Goal: Task Accomplishment & Management: Use online tool/utility

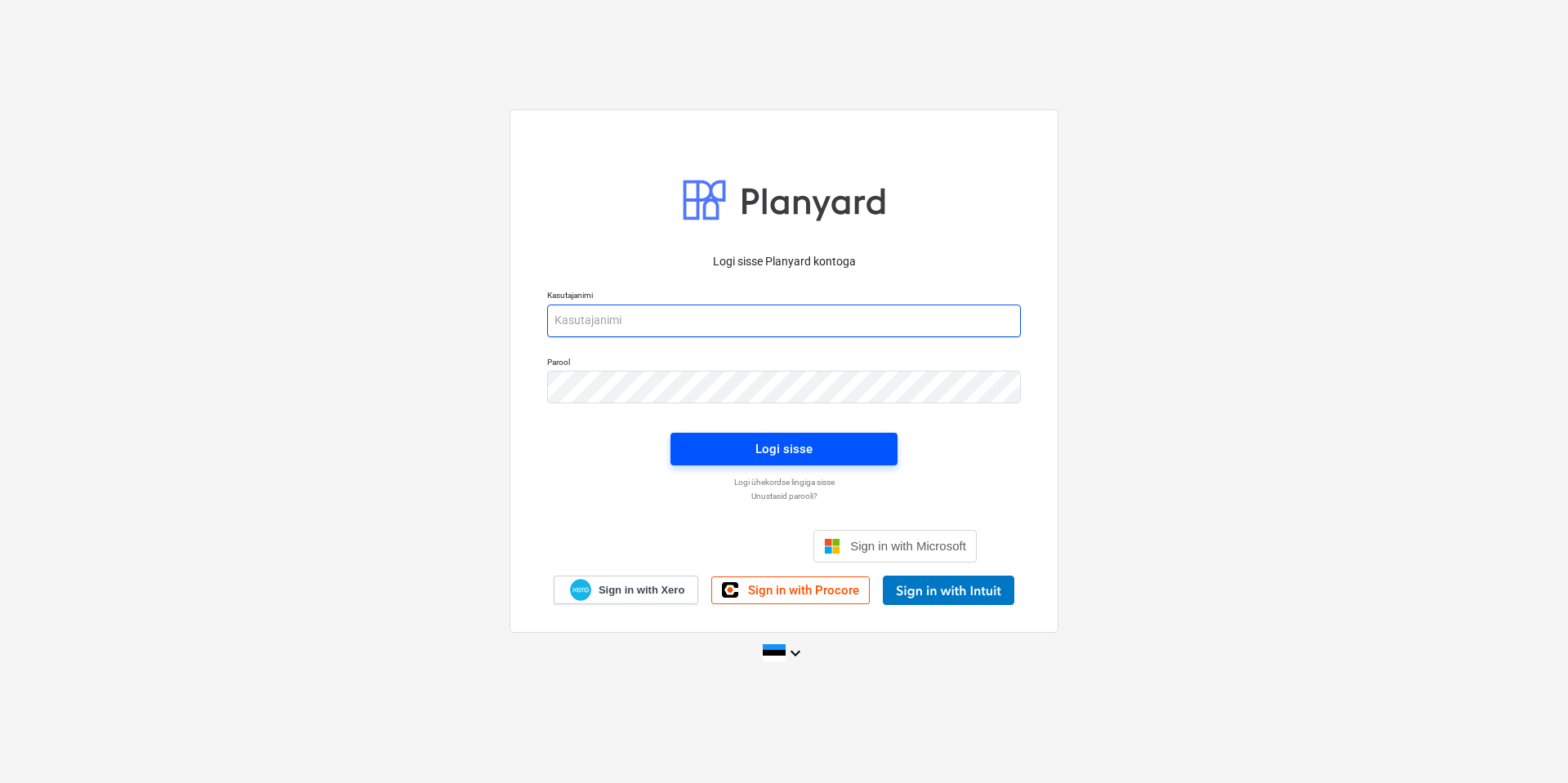
type input "[EMAIL_ADDRESS][DOMAIN_NAME]"
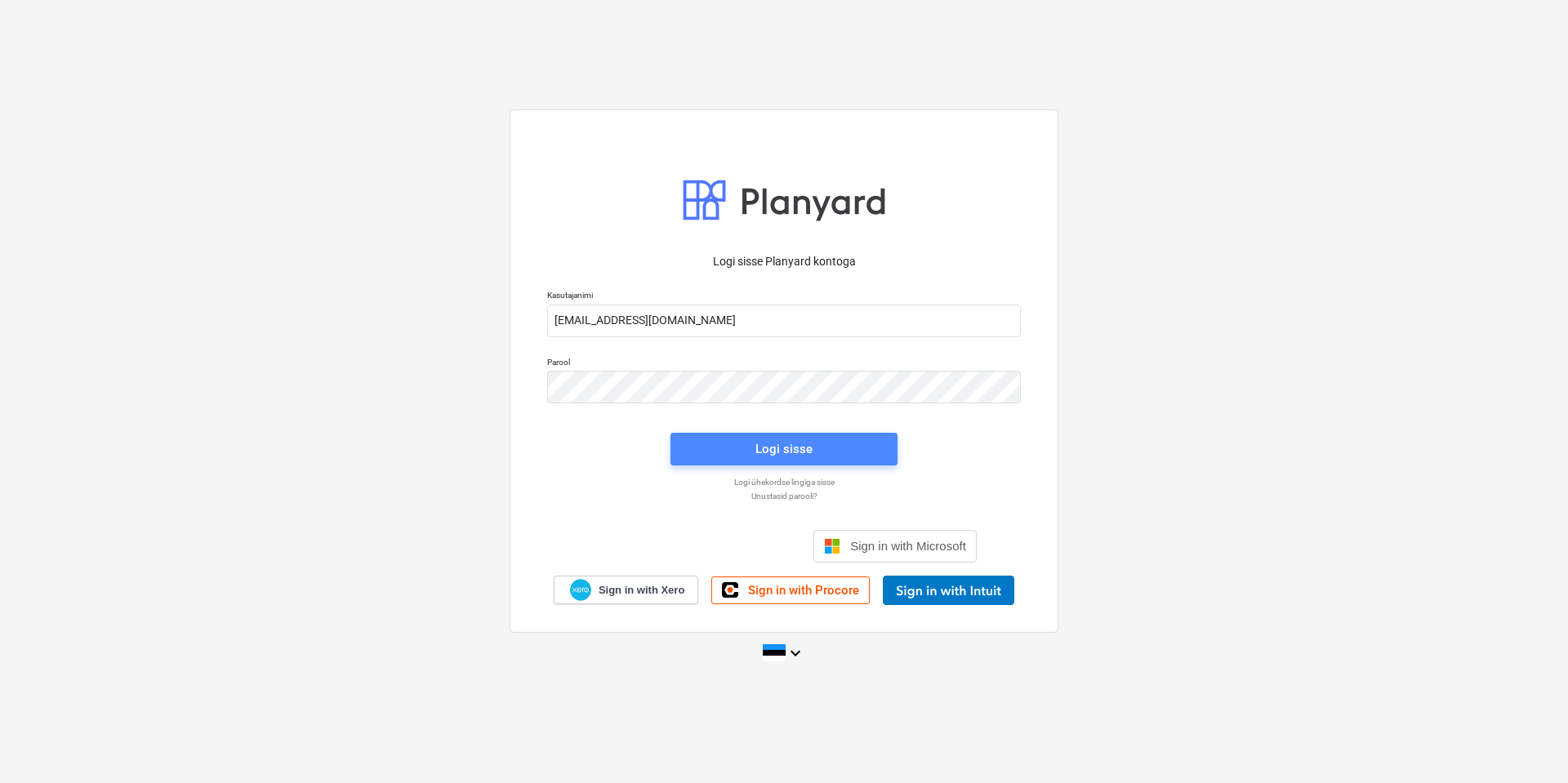
click at [819, 439] on span "Logi sisse" at bounding box center [784, 449] width 188 height 21
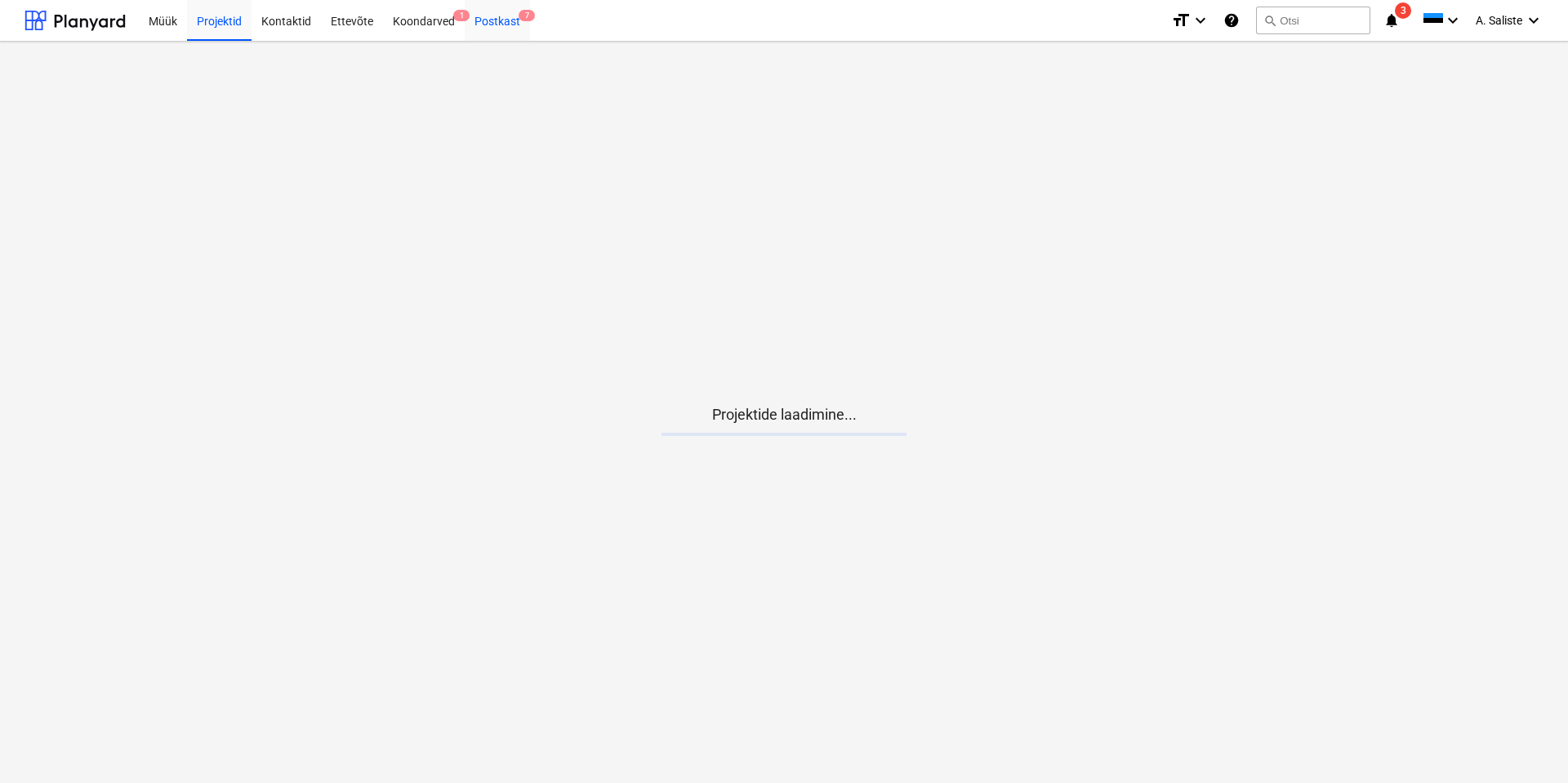
click at [489, 12] on div "Postkast 7" at bounding box center [497, 19] width 65 height 42
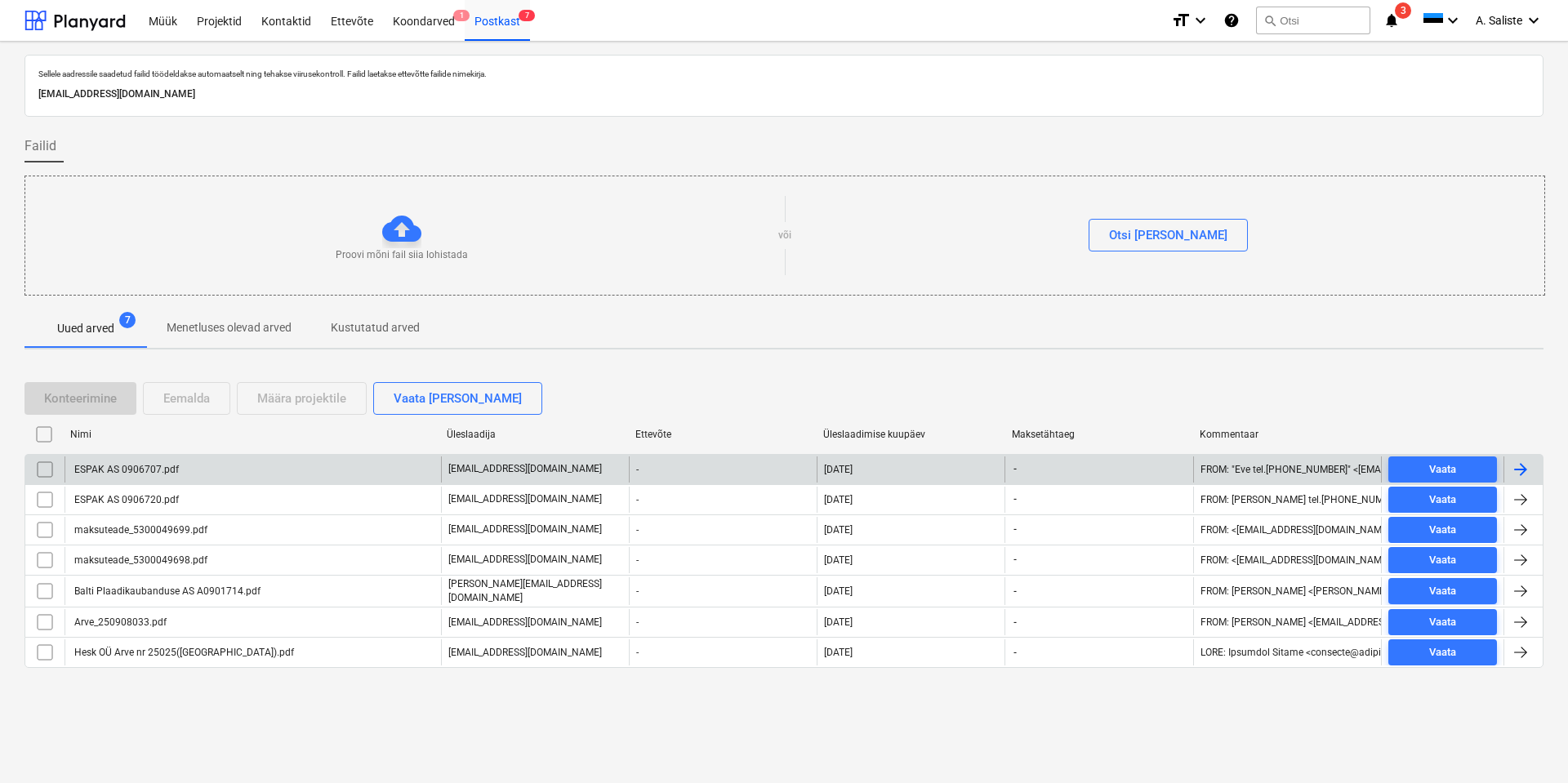
click at [145, 466] on div "ESPAK AS 0906707.pdf" at bounding box center [125, 469] width 107 height 12
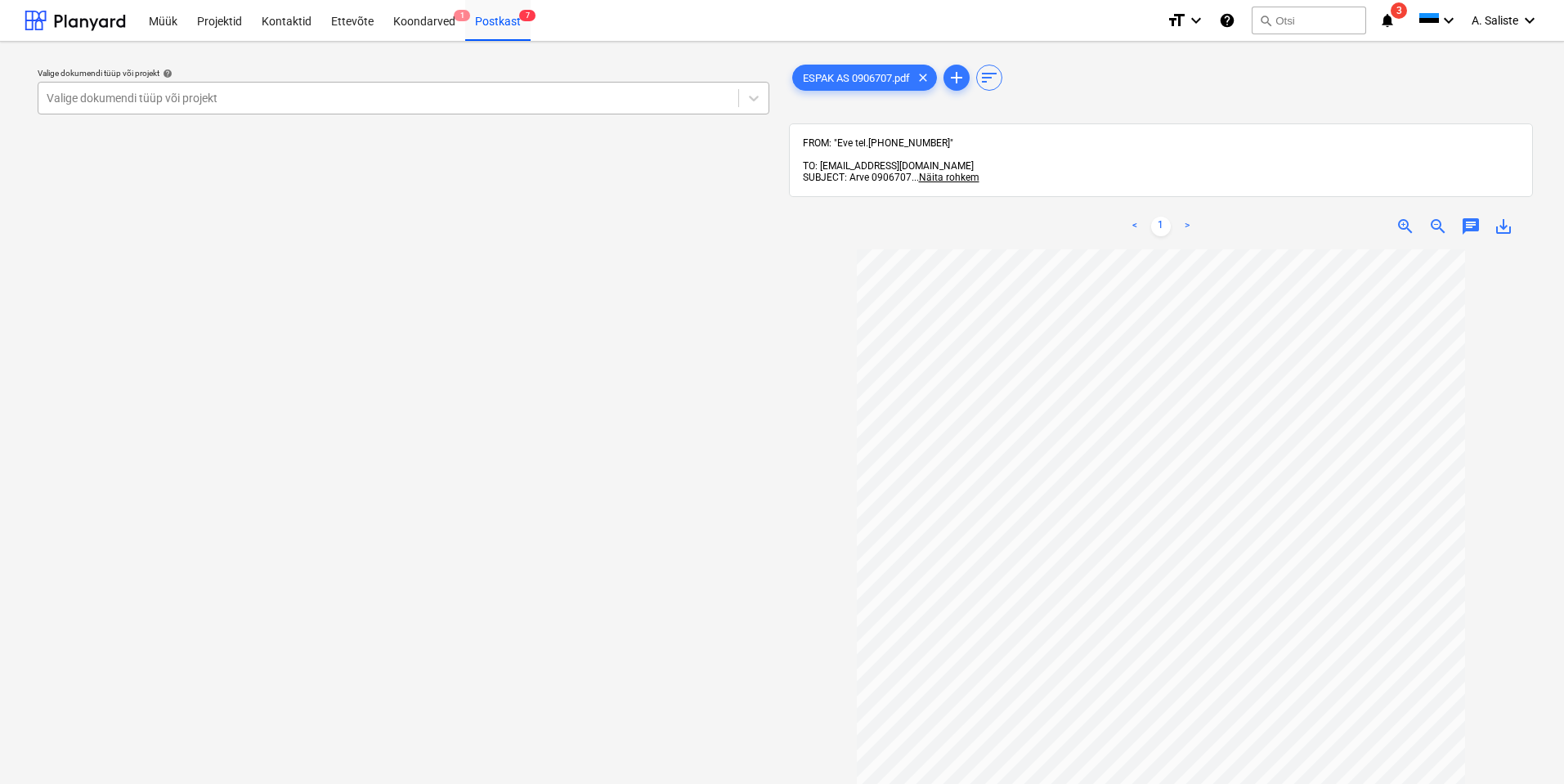
click at [677, 105] on div at bounding box center [388, 98] width 683 height 16
drag, startPoint x: 650, startPoint y: 90, endPoint x: 600, endPoint y: 118, distance: 57.3
click at [650, 90] on div at bounding box center [388, 98] width 683 height 16
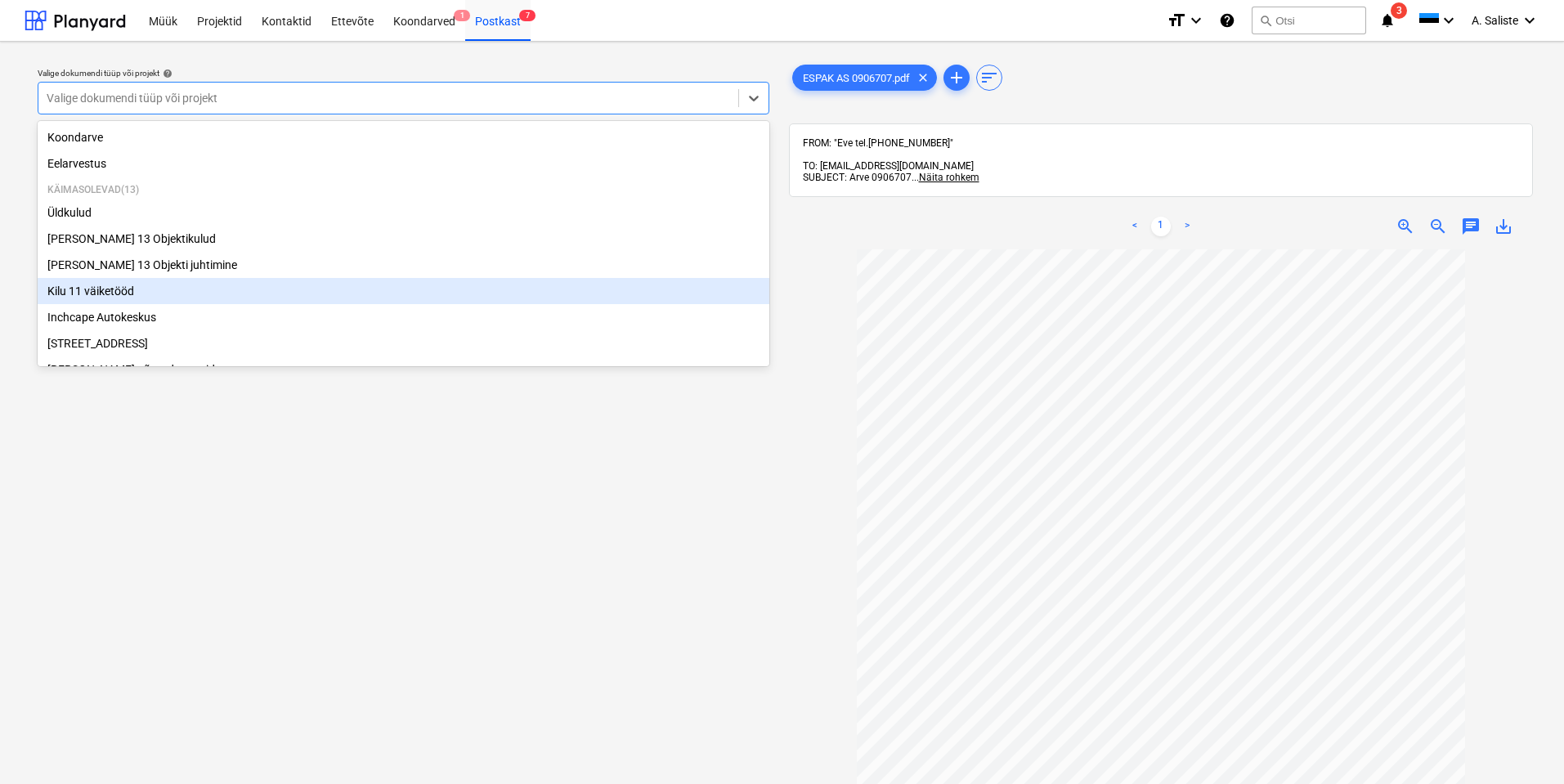
click at [155, 291] on div "Kilu 11 väiketööd" at bounding box center [403, 291] width 732 height 27
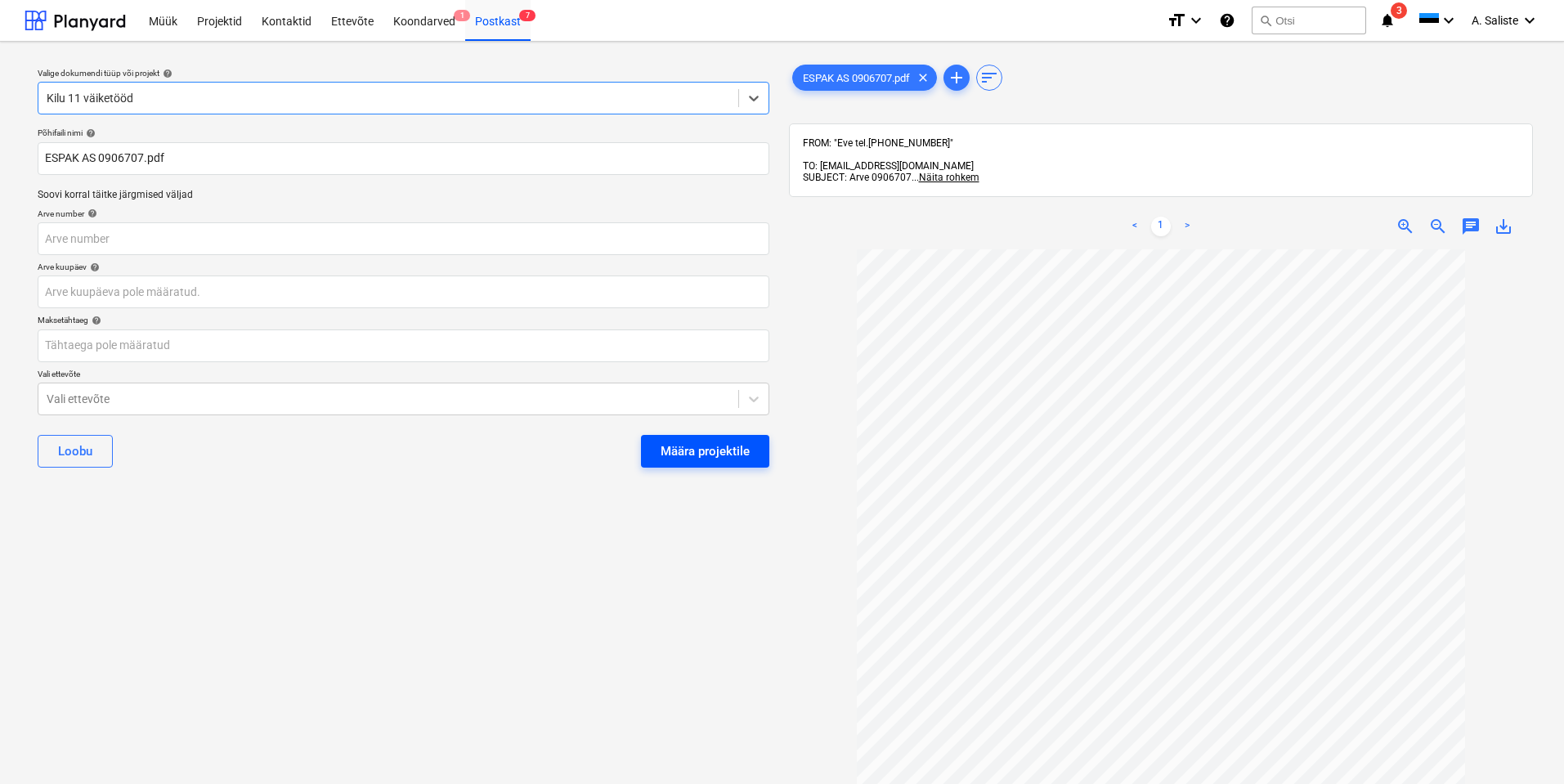
click at [685, 444] on div "Määra projektile" at bounding box center [705, 451] width 89 height 21
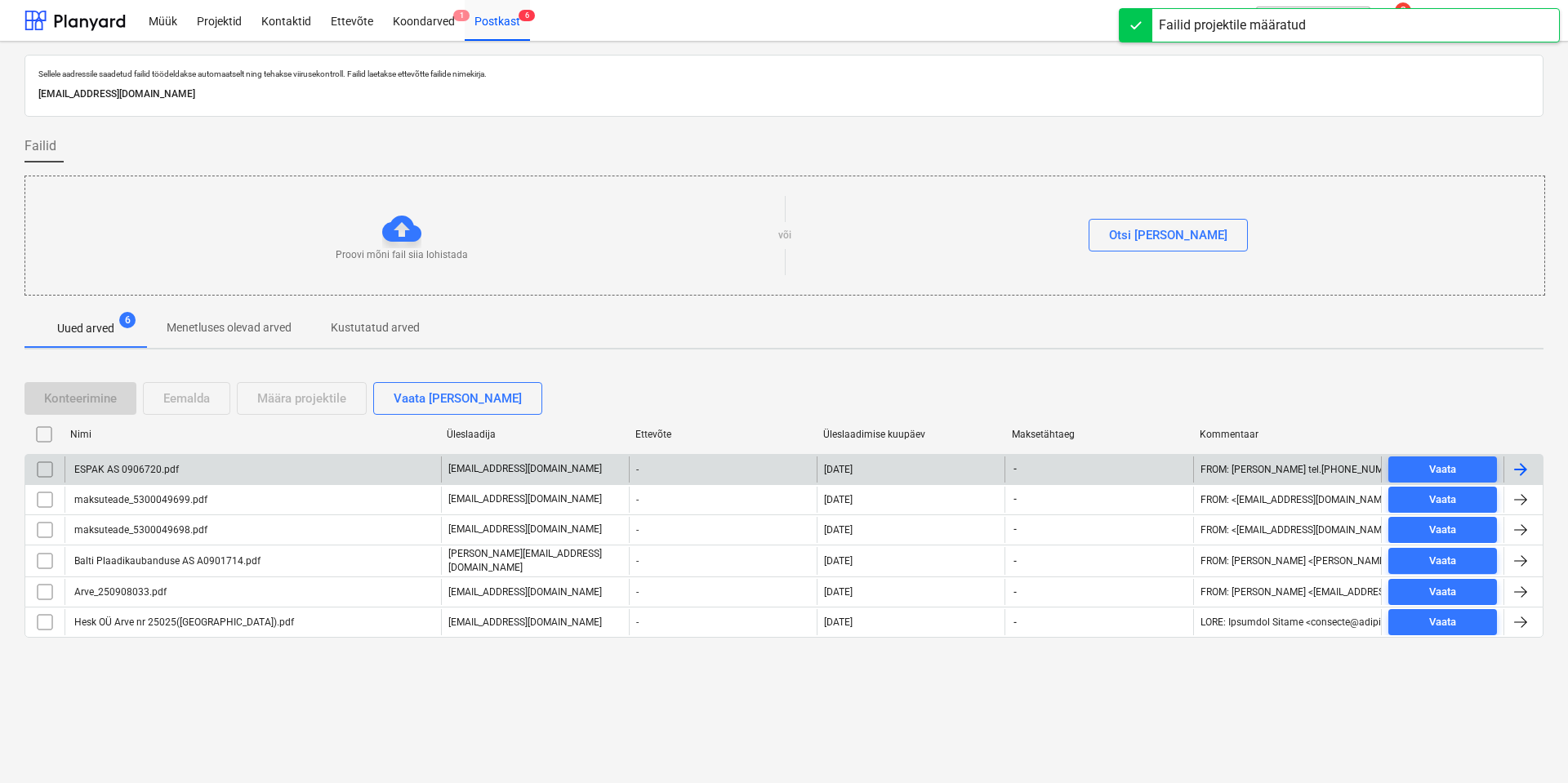
click at [188, 472] on div "ESPAK AS 0906720.pdf" at bounding box center [252, 470] width 376 height 27
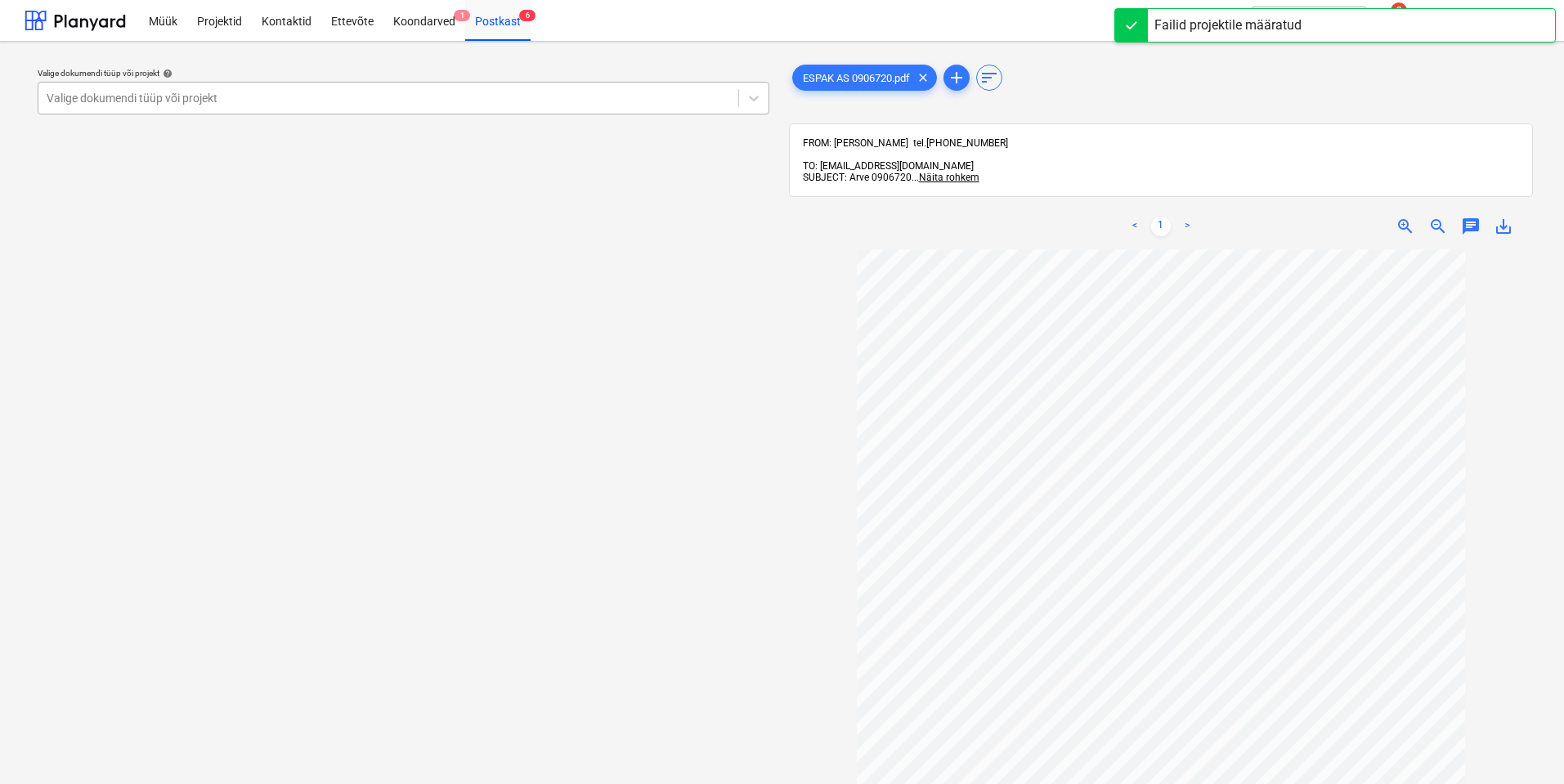
click at [642, 97] on div at bounding box center [388, 98] width 683 height 16
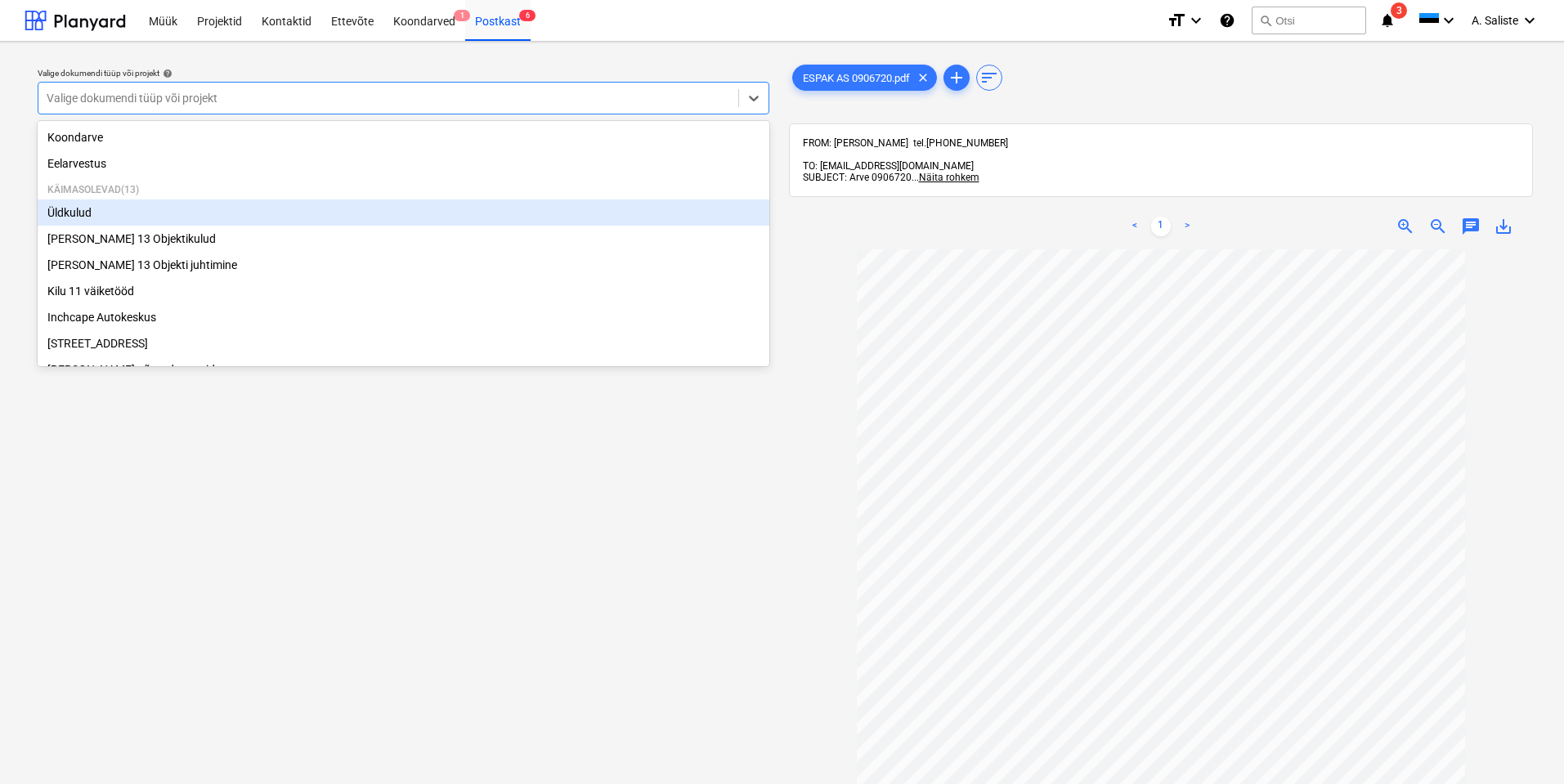
click at [130, 209] on div "Üldkulud" at bounding box center [403, 213] width 732 height 27
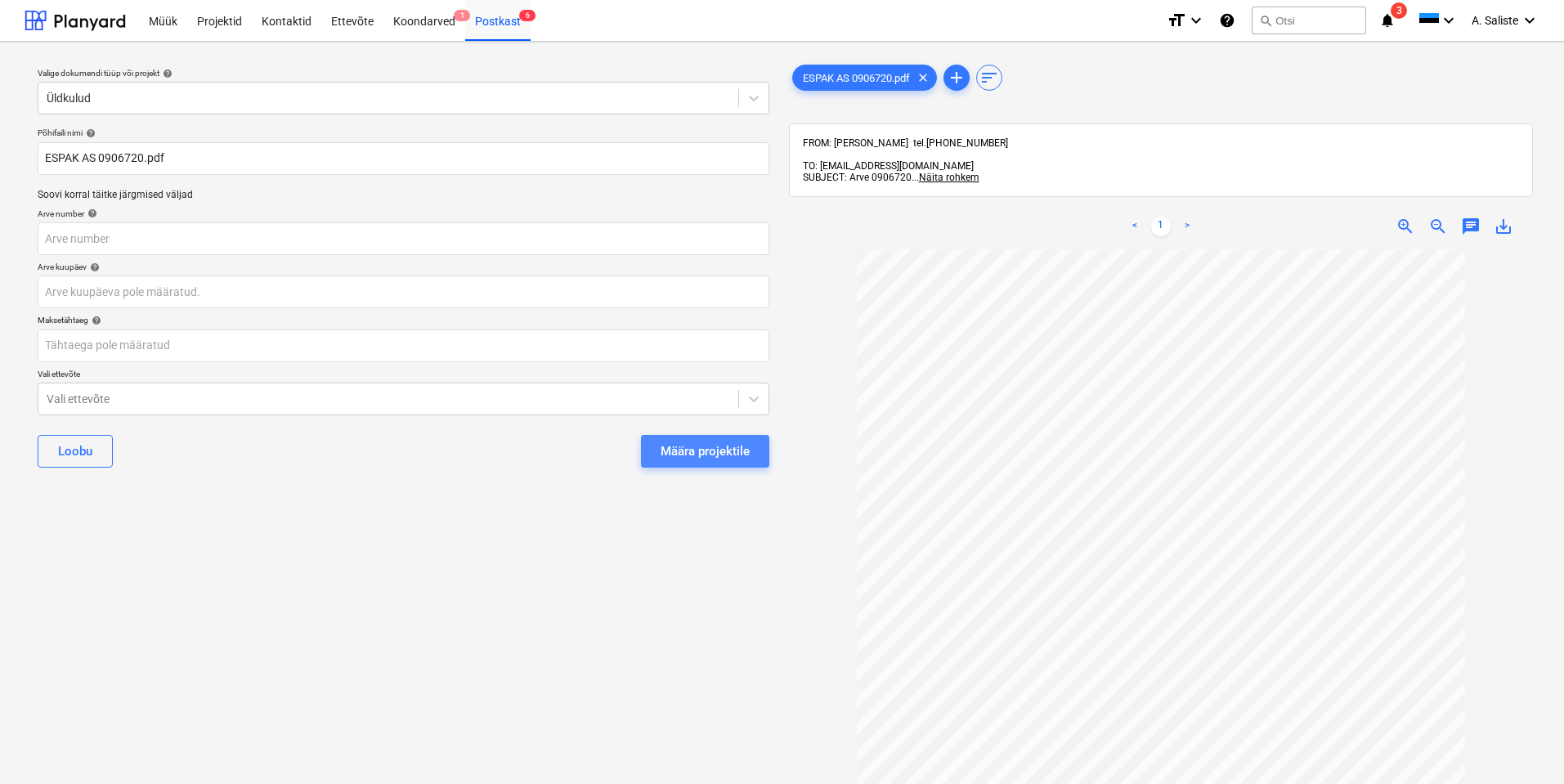
click at [719, 452] on div "Määra projektile" at bounding box center [705, 451] width 89 height 21
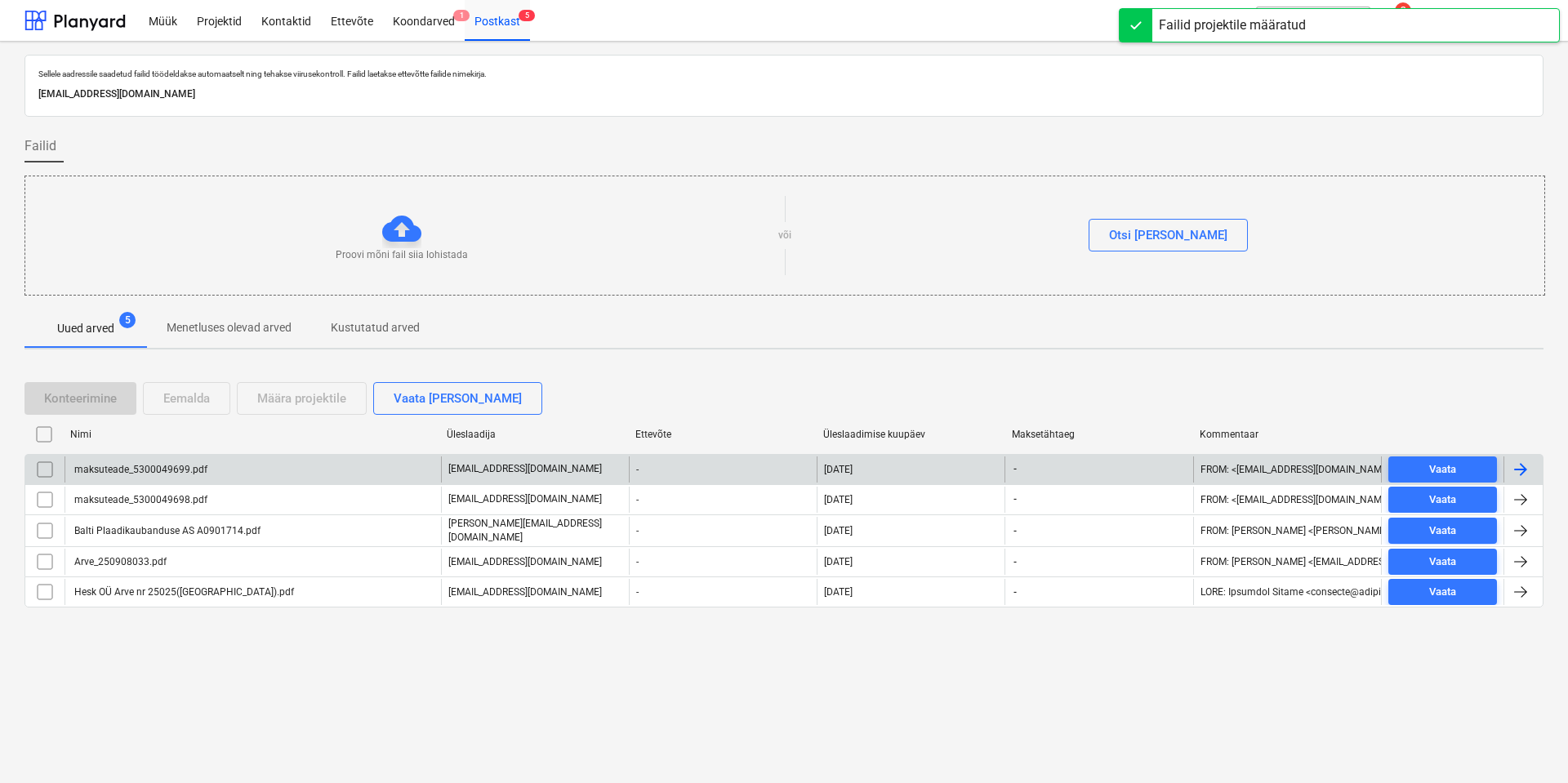
click at [180, 472] on div "maksuteade_5300049699.pdf" at bounding box center [139, 469] width 135 height 12
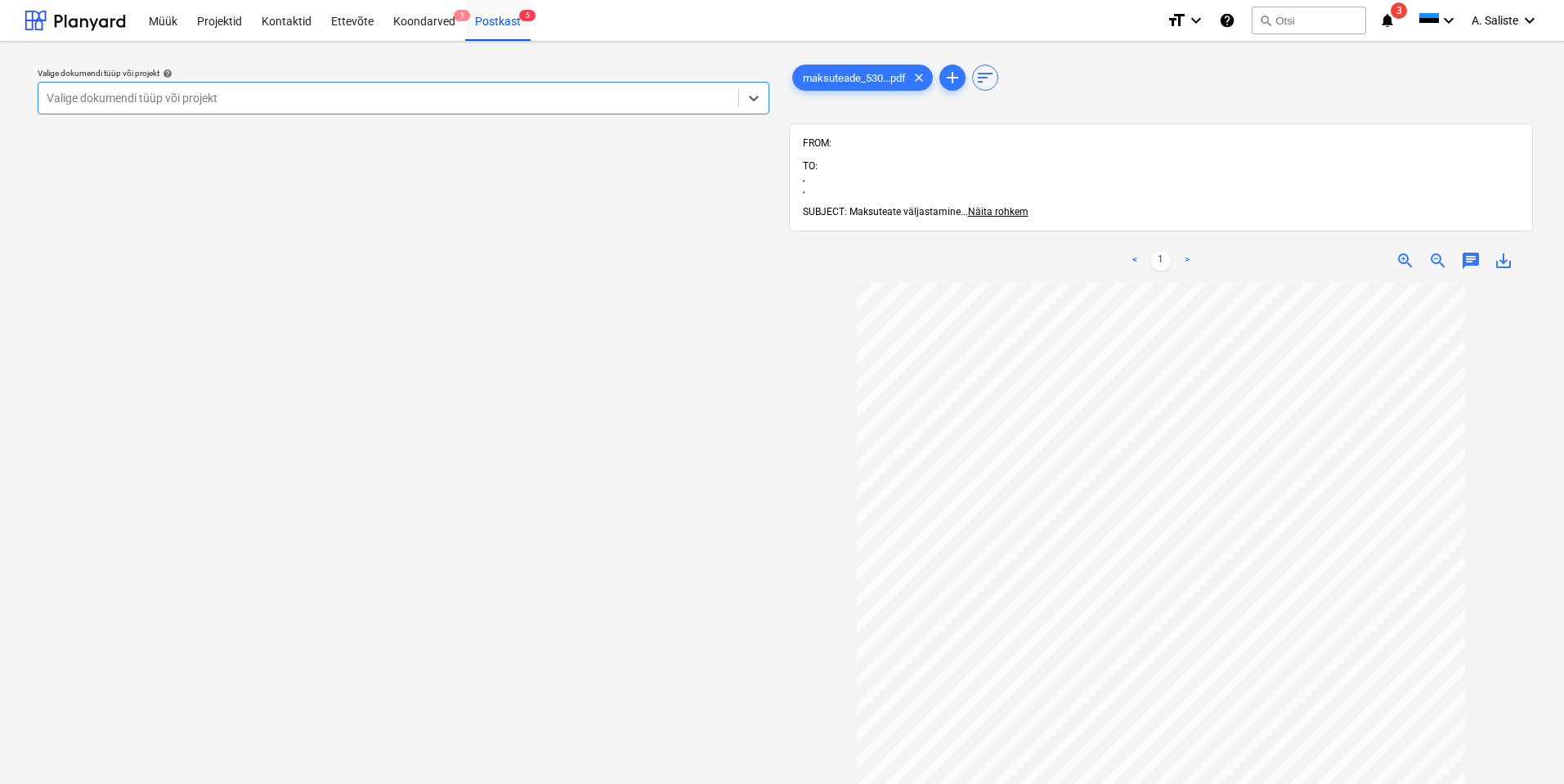
click at [598, 97] on div at bounding box center [388, 98] width 683 height 16
drag, startPoint x: 289, startPoint y: 101, endPoint x: 270, endPoint y: 120, distance: 26.9
click at [289, 101] on div at bounding box center [388, 98] width 683 height 16
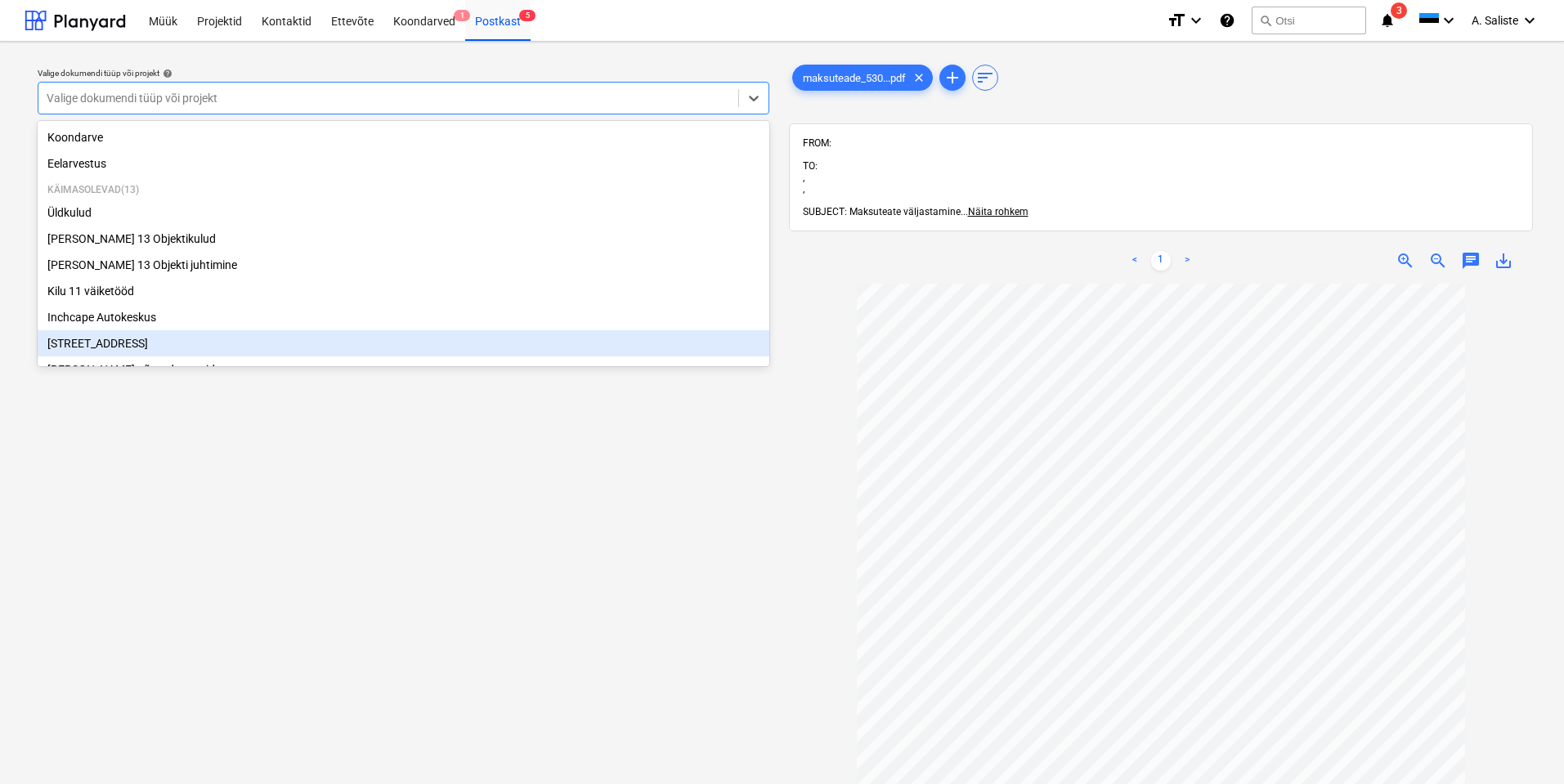
click at [146, 344] on div "[STREET_ADDRESS]" at bounding box center [403, 344] width 732 height 27
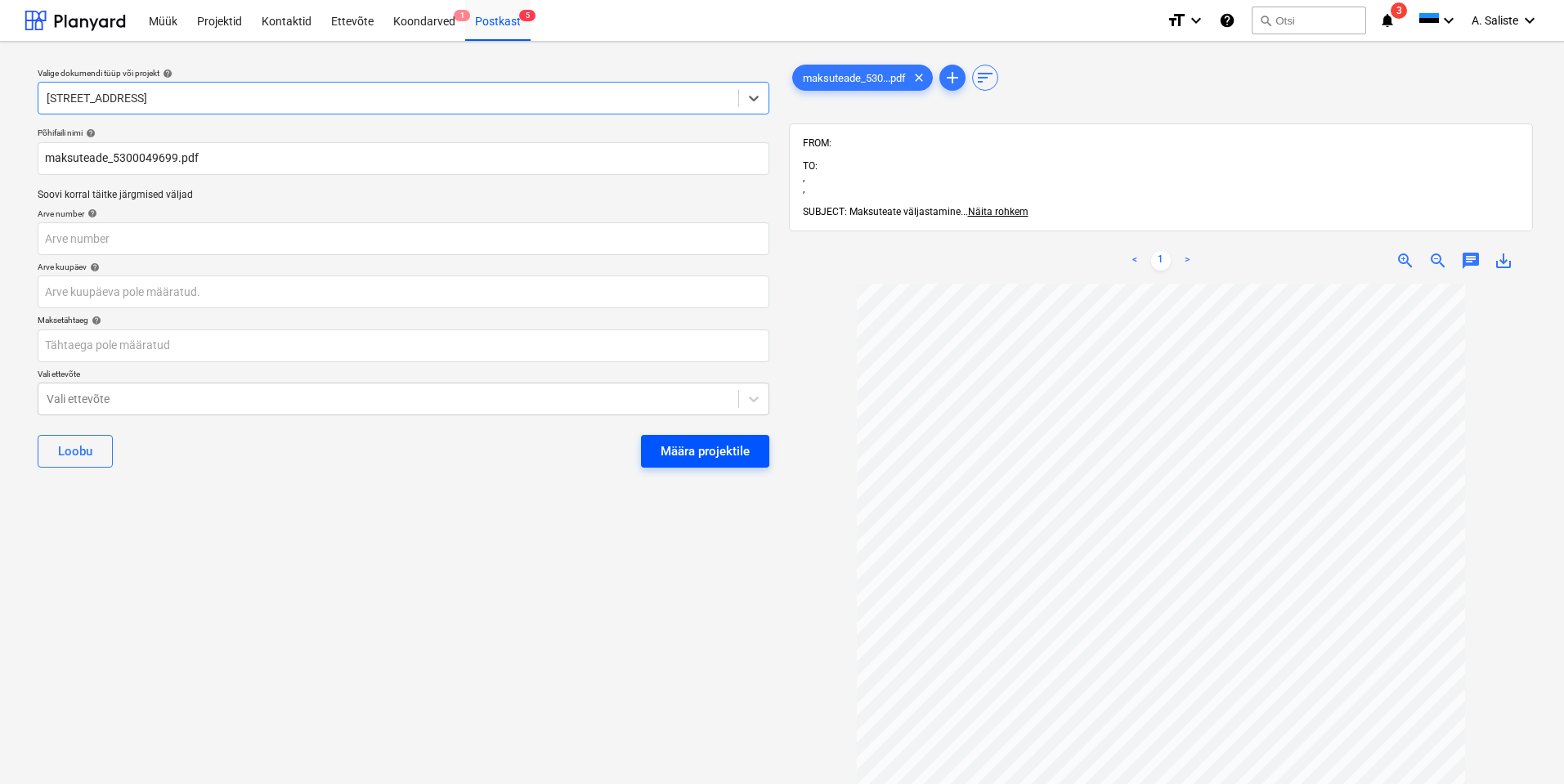
click at [657, 450] on button "Määra projektile" at bounding box center [704, 451] width 128 height 33
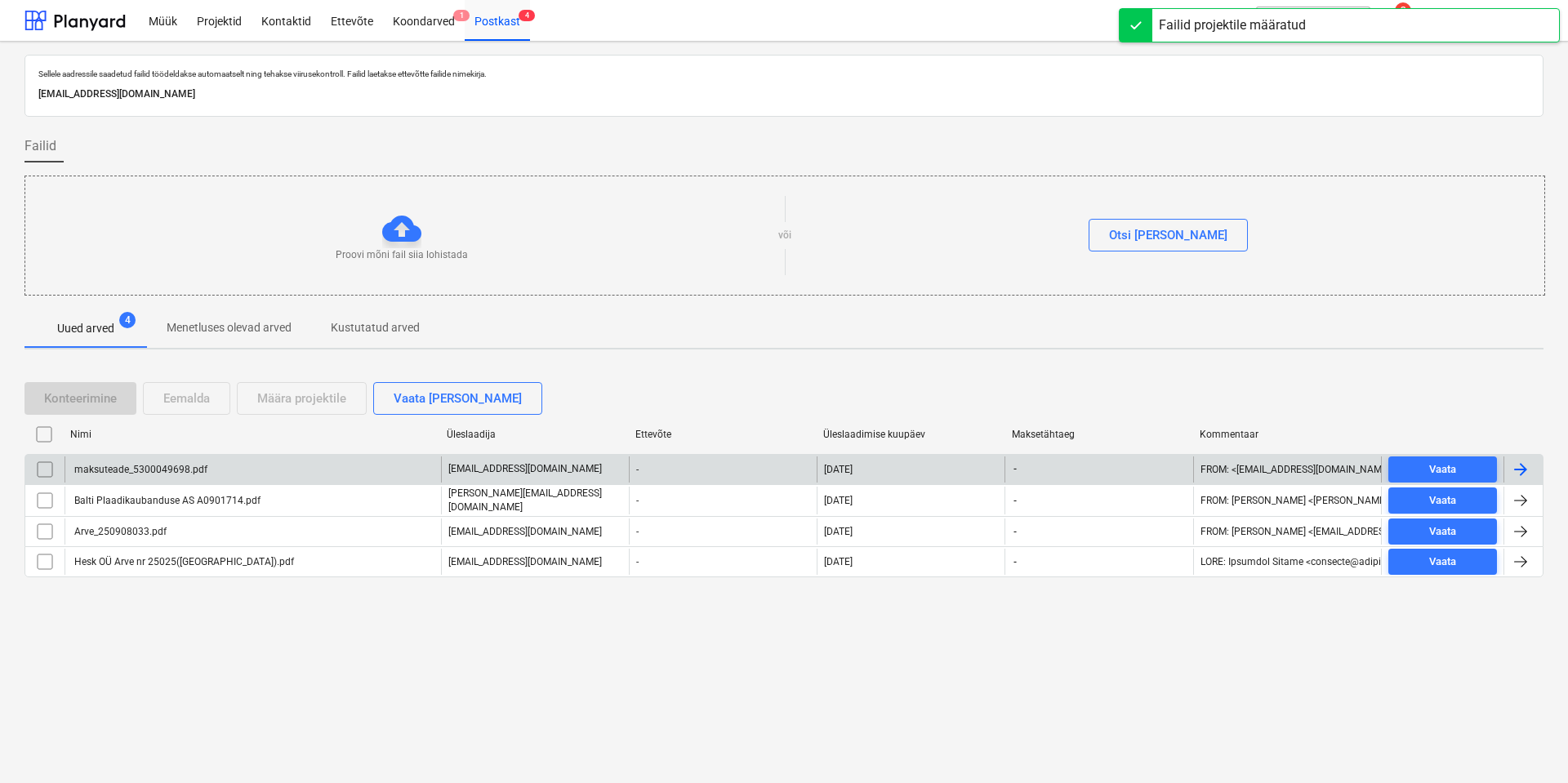
click at [186, 473] on div "maksuteade_5300049698.pdf" at bounding box center [139, 469] width 135 height 12
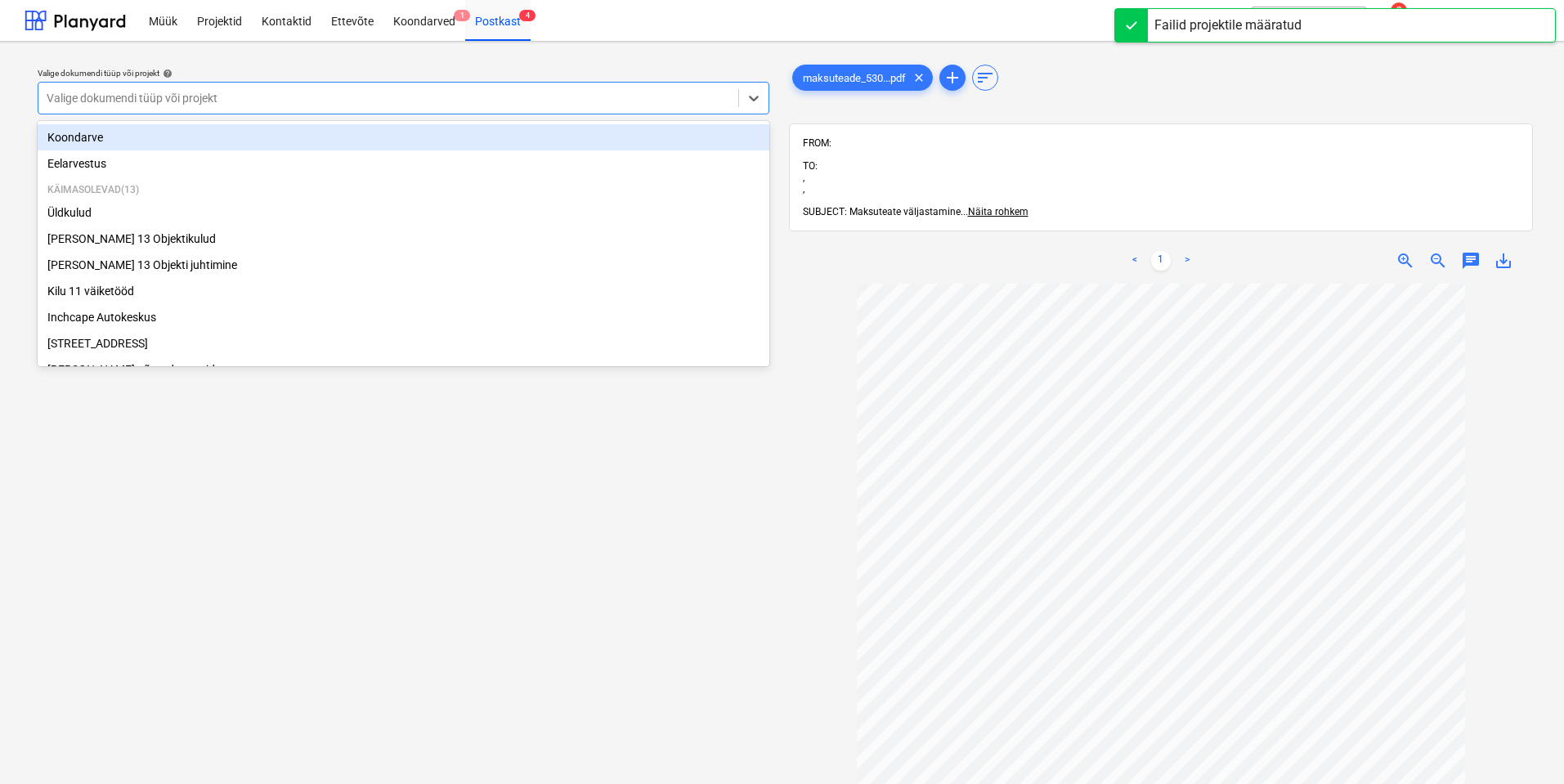
click at [563, 105] on div at bounding box center [388, 98] width 683 height 16
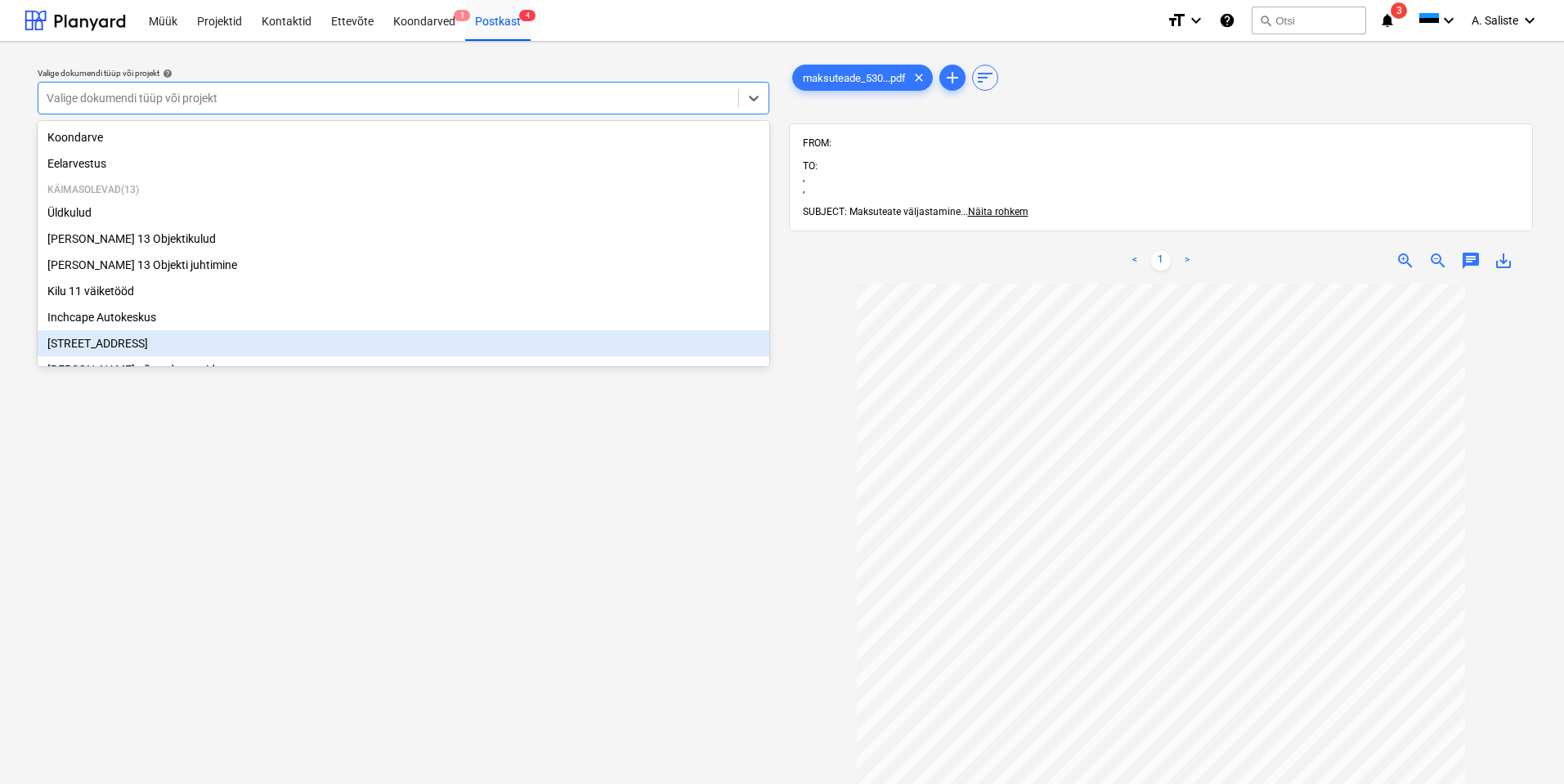
click at [117, 353] on div "[STREET_ADDRESS]" at bounding box center [403, 344] width 732 height 27
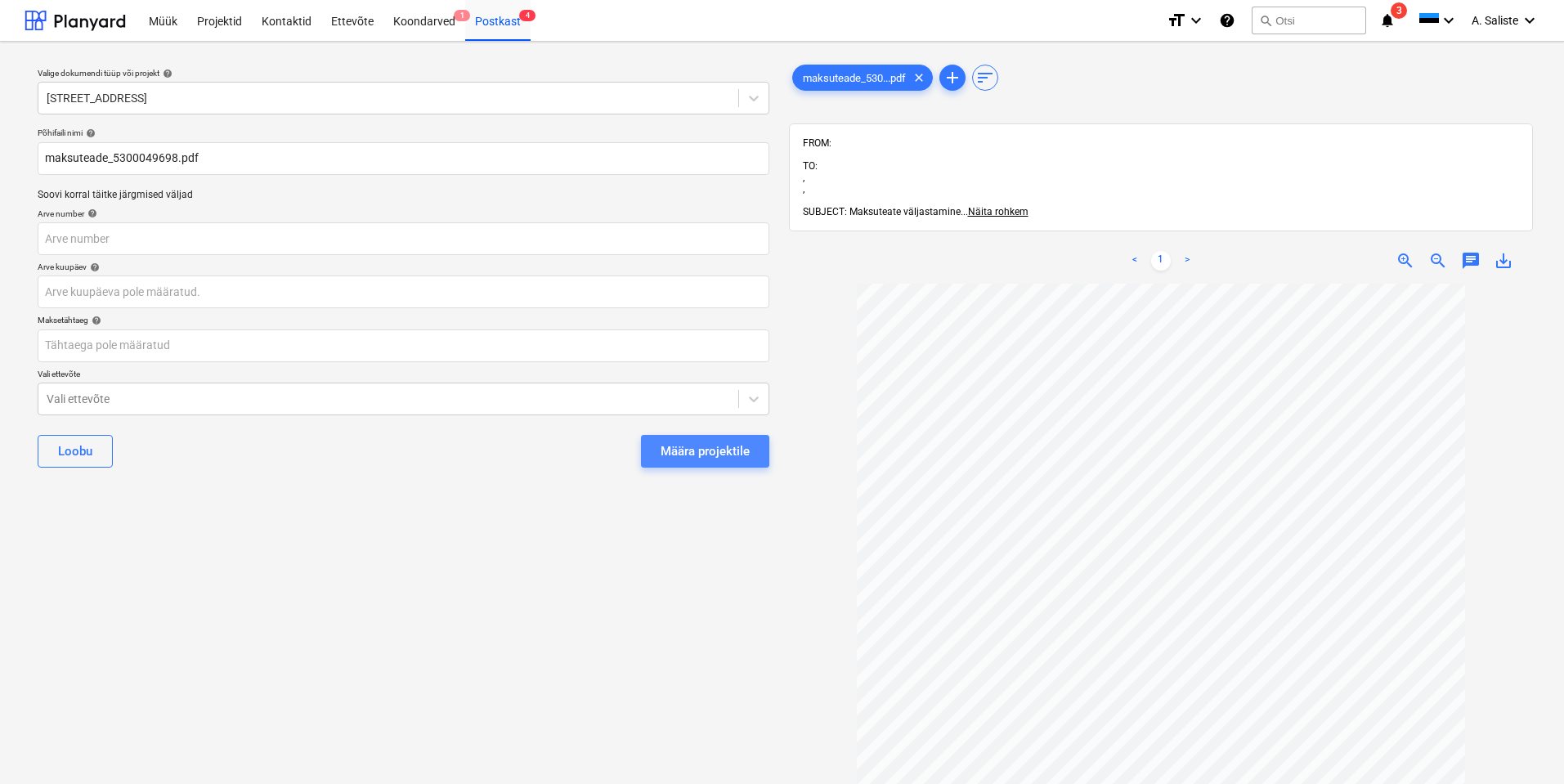
click at [708, 455] on div "Määra projektile" at bounding box center [705, 451] width 89 height 21
